Goal: Information Seeking & Learning: Learn about a topic

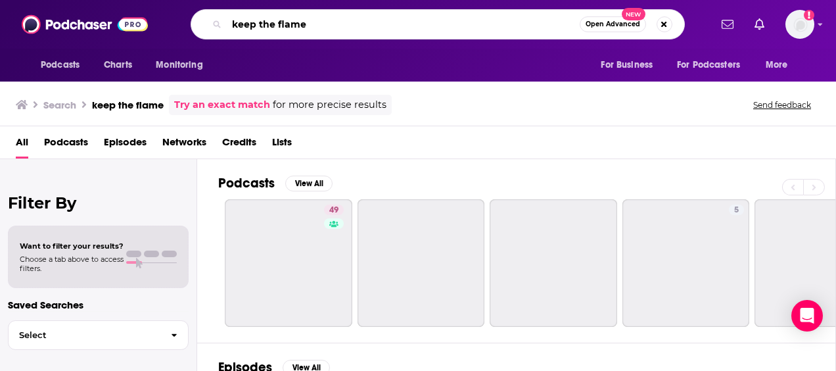
click at [372, 32] on input "keep the flame" at bounding box center [403, 24] width 353 height 21
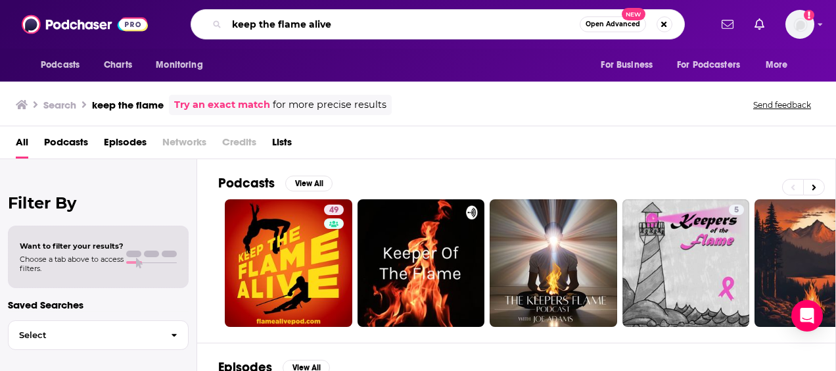
click at [539, 32] on input "keep the flame alive" at bounding box center [403, 24] width 353 height 21
type input "keep the flame alive"
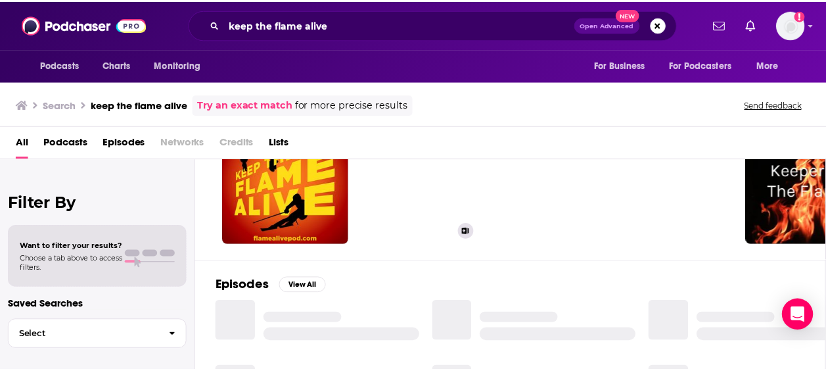
scroll to position [140, 0]
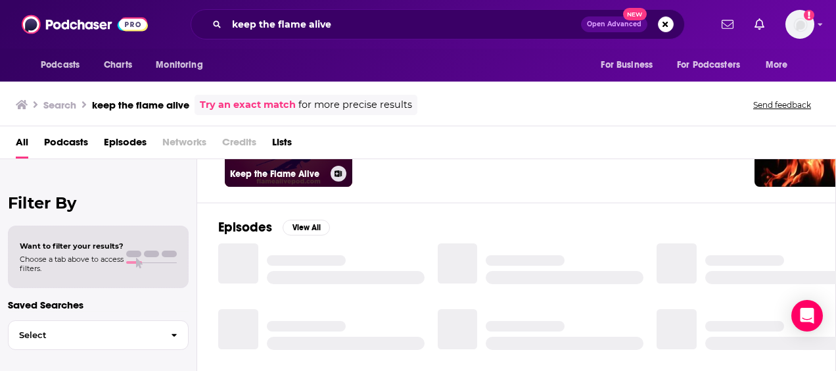
click at [328, 177] on div "Keep the Flame Alive" at bounding box center [288, 174] width 117 height 16
